Goal: Transaction & Acquisition: Download file/media

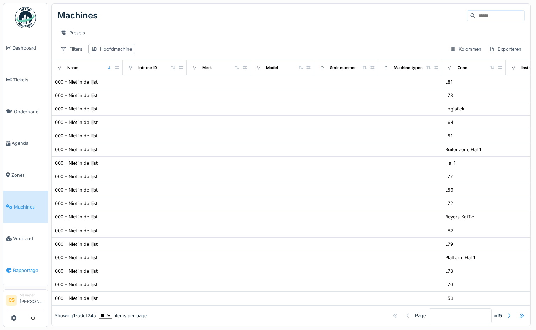
click at [26, 267] on span "Rapportage" at bounding box center [29, 270] width 32 height 7
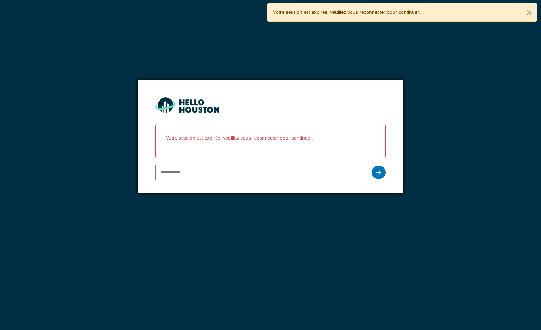
type input "**********"
click at [376, 171] on icon at bounding box center [378, 173] width 5 height 6
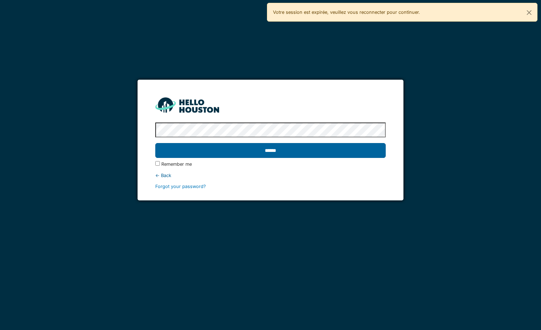
click at [290, 147] on input "******" at bounding box center [270, 150] width 230 height 15
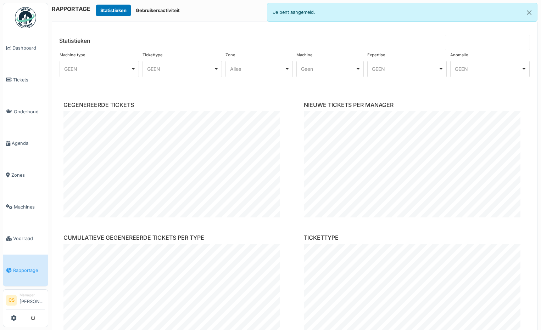
click at [132, 68] on div "GEEN Remove item" at bounding box center [99, 69] width 73 height 10
click at [159, 29] on header "Statistieken" at bounding box center [294, 36] width 485 height 28
click at [356, 68] on div "Geen Remove item" at bounding box center [330, 69] width 61 height 10
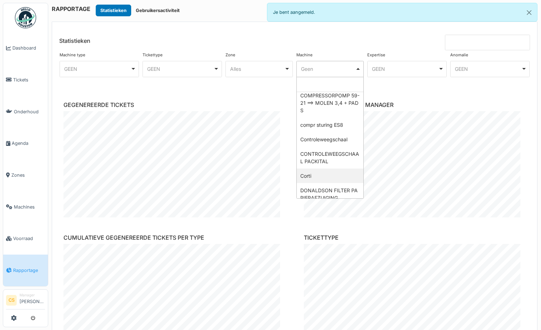
scroll to position [1454, 0]
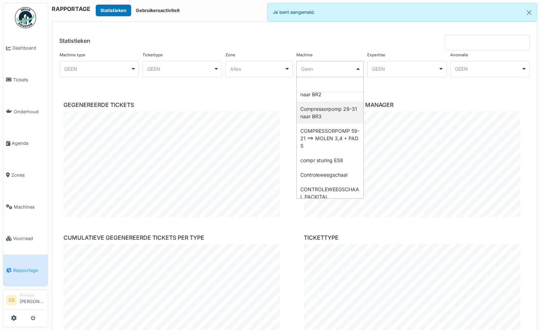
select select "******"
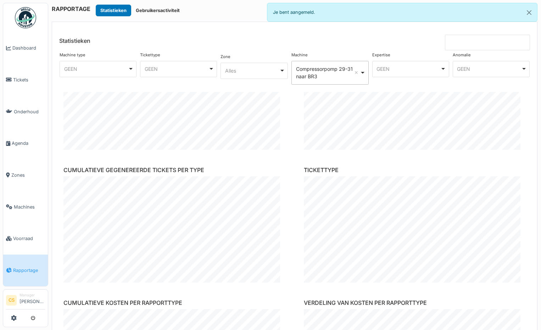
scroll to position [0, 0]
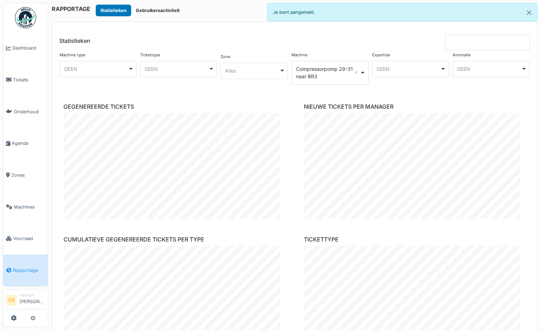
click at [300, 45] on header "Statistieken" at bounding box center [294, 36] width 485 height 28
click at [360, 71] on div "Compressorpomp 29-31 naar BR3 Remove item" at bounding box center [330, 73] width 71 height 18
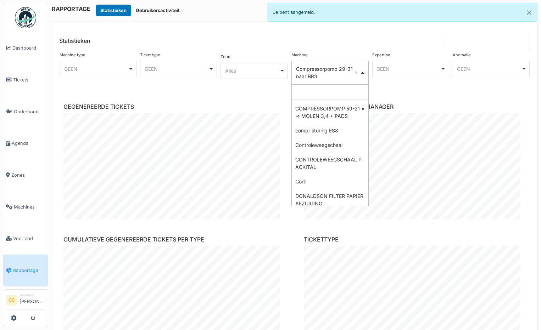
click at [331, 94] on input "Geen" at bounding box center [330, 92] width 76 height 15
select select
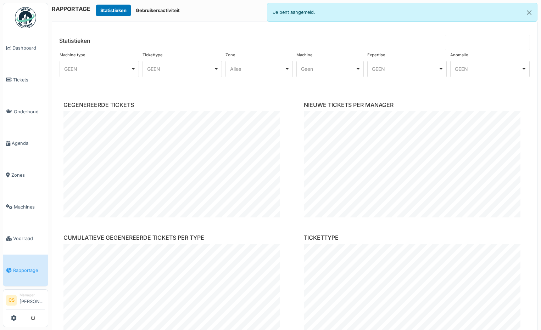
drag, startPoint x: 312, startPoint y: 25, endPoint x: 312, endPoint y: 31, distance: 6.4
click at [312, 26] on header "Statistieken" at bounding box center [294, 36] width 485 height 28
click at [437, 68] on div "GEEN Remove item" at bounding box center [406, 69] width 73 height 10
click at [117, 49] on header "Statistieken" at bounding box center [294, 36] width 485 height 28
click at [214, 68] on div "GEEN Remove item" at bounding box center [182, 69] width 73 height 10
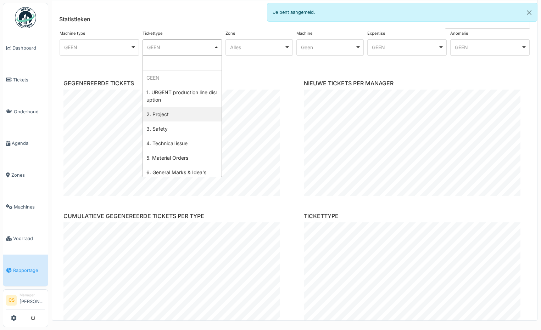
scroll to position [35, 0]
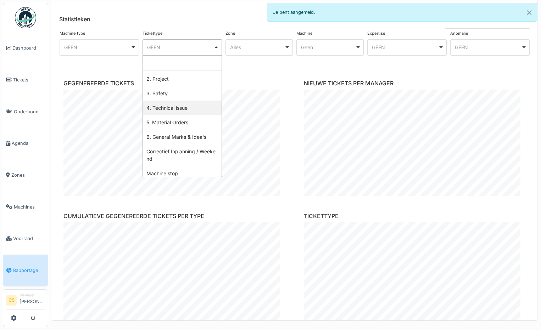
click at [114, 67] on div "Machine type **** GEEN Remove item GEEN Algemeen Bonen Lijn Branderij Capsuleli…" at bounding box center [295, 49] width 474 height 40
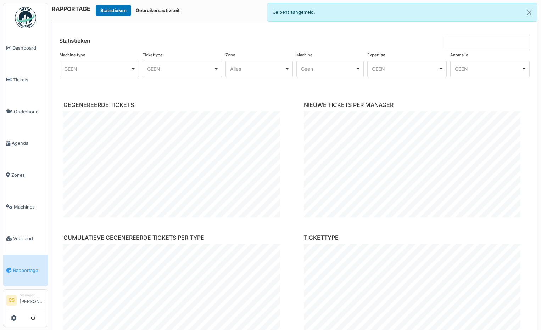
scroll to position [22, 0]
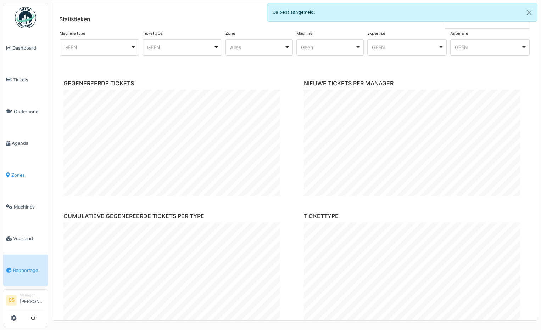
click at [17, 172] on span "Zones" at bounding box center [28, 175] width 34 height 7
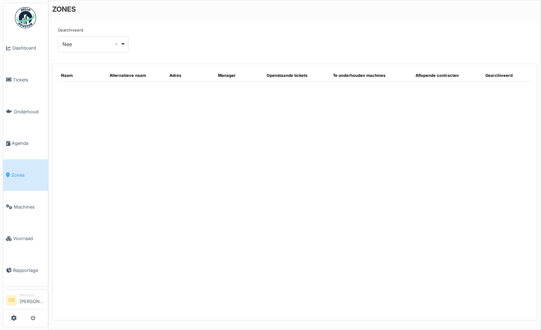
select select "***"
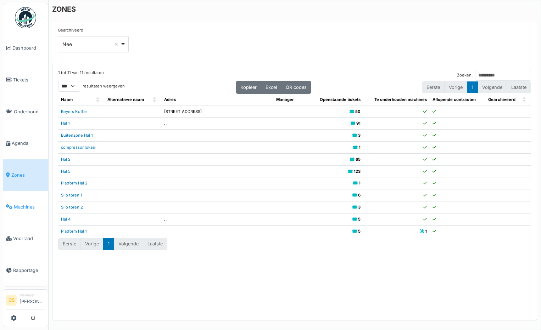
click at [24, 204] on span "Machines" at bounding box center [29, 207] width 31 height 7
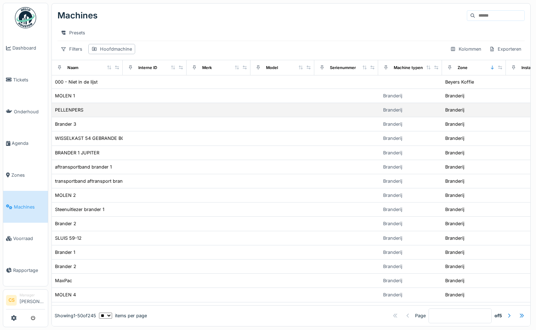
click at [117, 111] on div "PELLENPERS" at bounding box center [87, 109] width 65 height 7
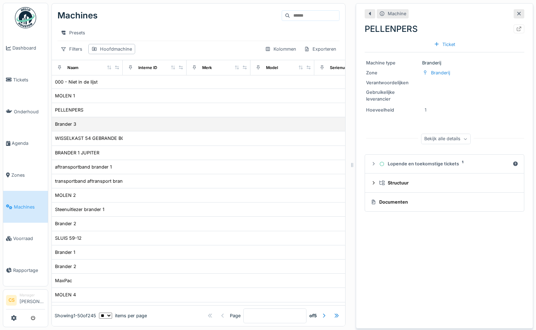
click at [118, 123] on div "Brander 3" at bounding box center [87, 124] width 65 height 7
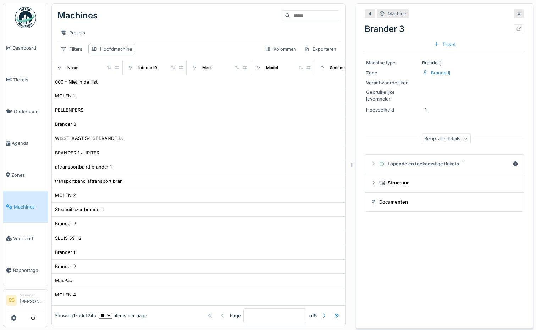
click at [162, 14] on div "Machines" at bounding box center [198, 15] width 282 height 18
click at [24, 204] on span "Machines" at bounding box center [29, 207] width 31 height 7
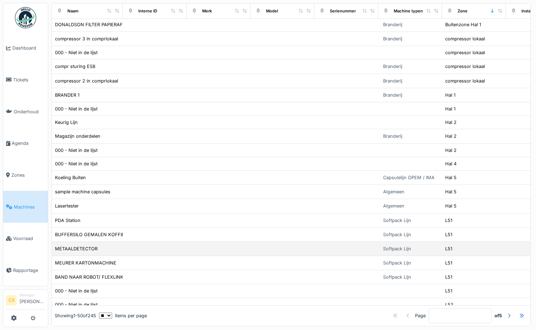
scroll to position [486, 0]
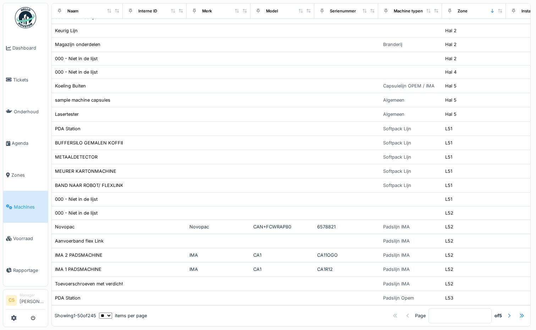
click at [506, 313] on div at bounding box center [509, 316] width 6 height 7
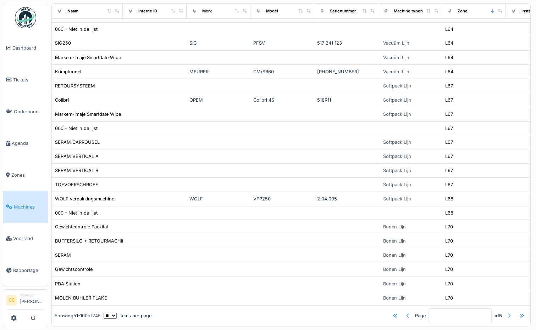
scroll to position [0, 0]
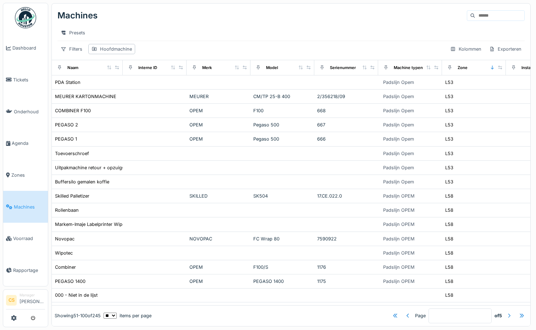
click at [498, 309] on div "Page * of 5" at bounding box center [339, 316] width 376 height 15
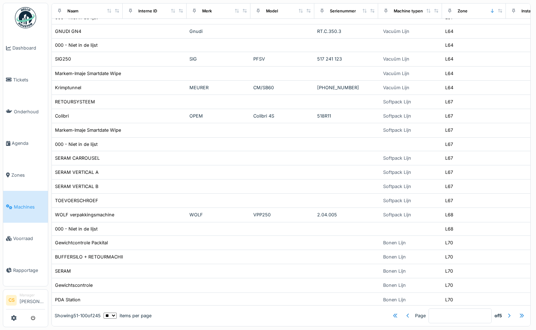
scroll to position [489, 0]
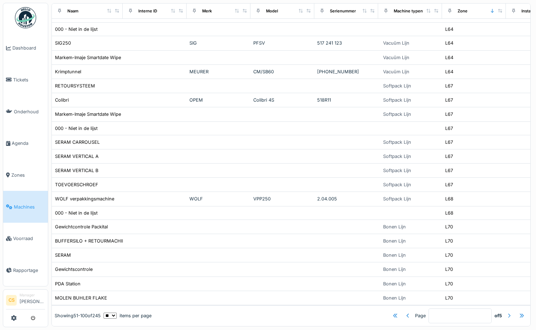
click at [506, 313] on div at bounding box center [509, 316] width 6 height 7
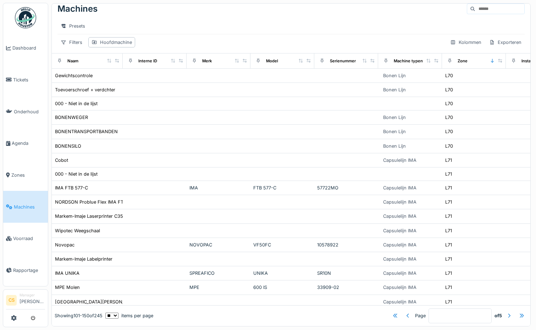
scroll to position [0, 0]
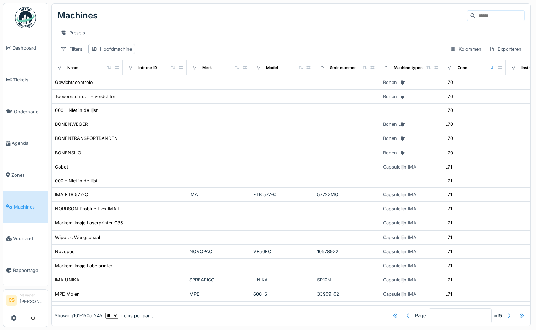
click at [405, 313] on div at bounding box center [408, 316] width 6 height 7
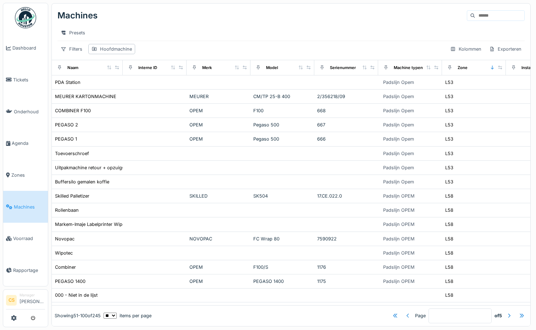
click at [405, 313] on div at bounding box center [408, 316] width 6 height 7
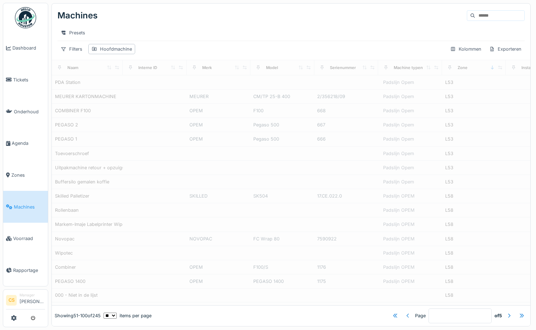
type input "*"
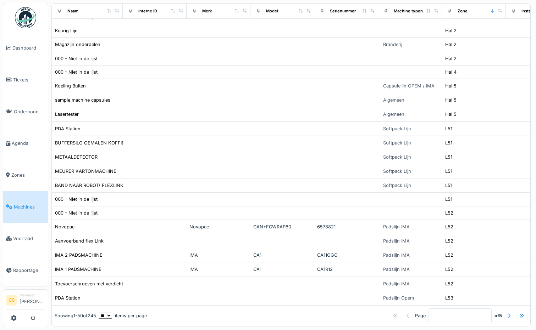
scroll to position [486, 0]
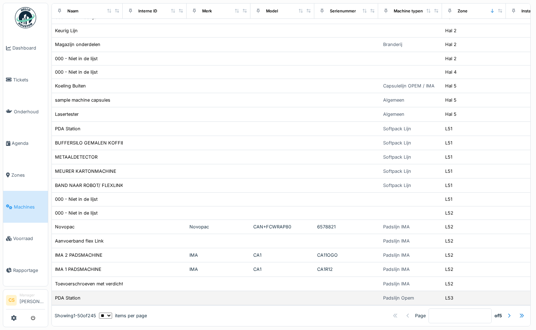
click at [428, 294] on div "Padslijn Opem" at bounding box center [410, 298] width 58 height 8
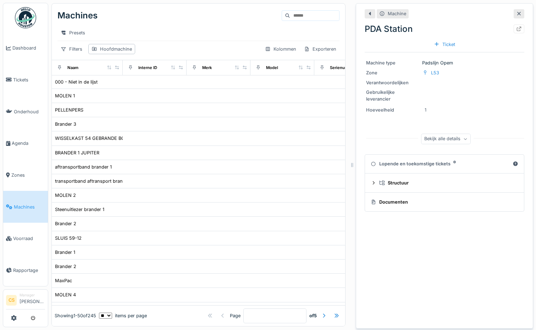
click at [516, 12] on icon at bounding box center [519, 13] width 6 height 5
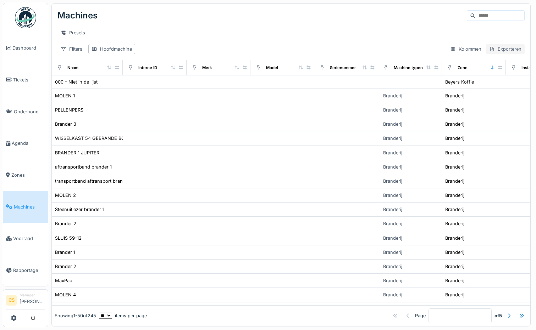
click at [499, 54] on div "Exporteren" at bounding box center [505, 49] width 39 height 10
click at [481, 80] on div "Exporteer naar Excel" at bounding box center [476, 81] width 59 height 11
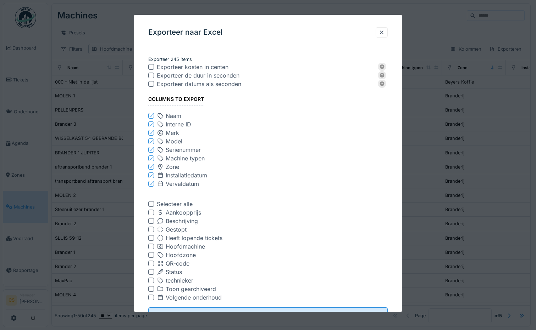
scroll to position [30, 0]
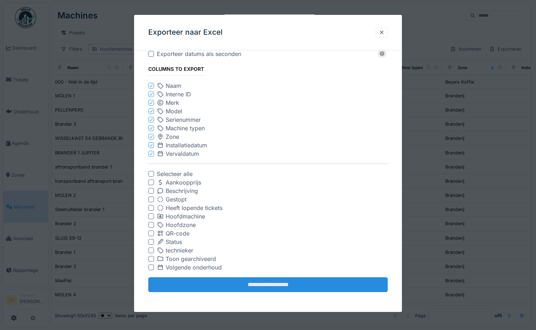
click at [282, 284] on input "**********" at bounding box center [268, 285] width 240 height 15
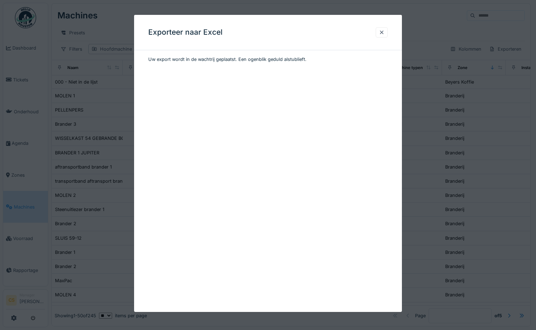
scroll to position [0, 0]
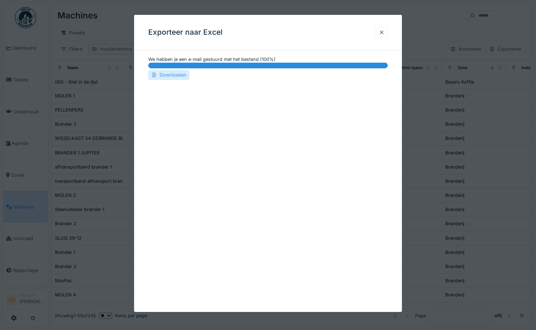
click at [168, 75] on div "Downloaden" at bounding box center [168, 75] width 41 height 10
click at [384, 32] on div at bounding box center [382, 32] width 6 height 7
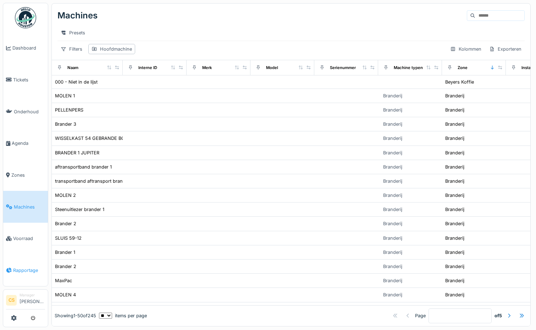
click at [31, 267] on span "Rapportage" at bounding box center [29, 270] width 32 height 7
click at [20, 267] on span "Rapportage" at bounding box center [29, 270] width 32 height 7
